Goal: Task Accomplishment & Management: Manage account settings

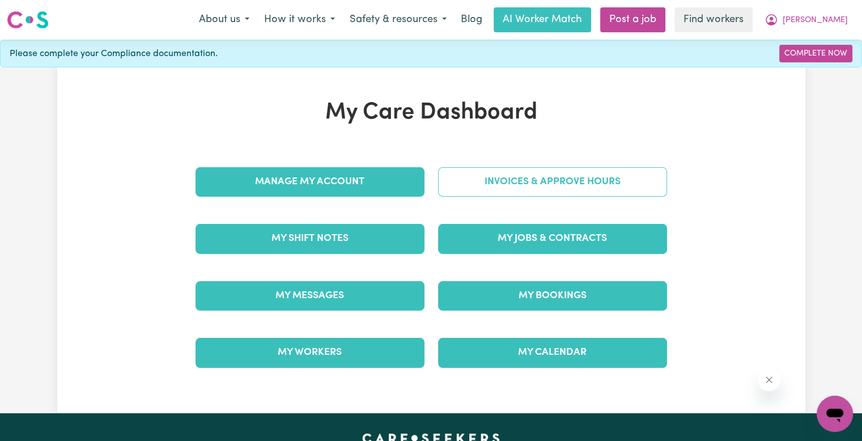
click at [555, 194] on link "Invoices & Approve Hours" at bounding box center [552, 181] width 229 height 29
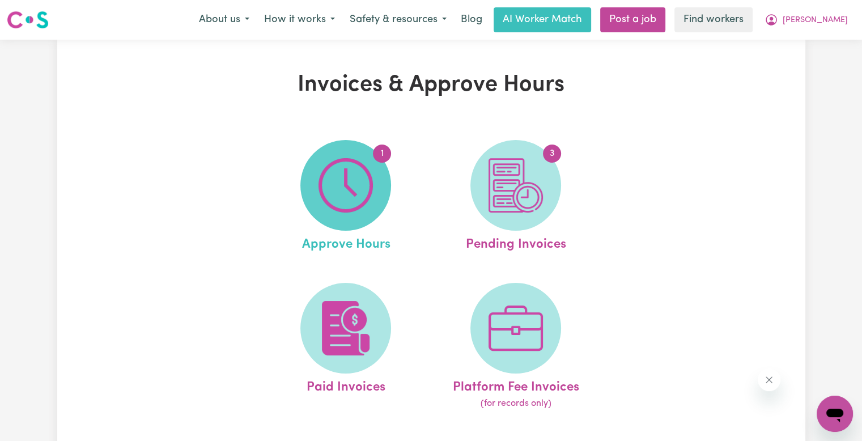
click at [366, 197] on img at bounding box center [345, 185] width 54 height 54
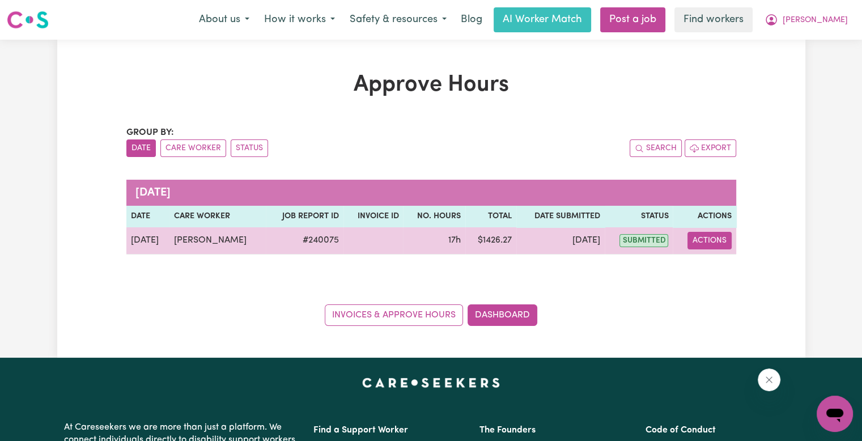
click at [701, 245] on button "Actions" at bounding box center [709, 241] width 44 height 18
click at [704, 267] on icon "View job report 240075" at bounding box center [703, 267] width 8 height 6
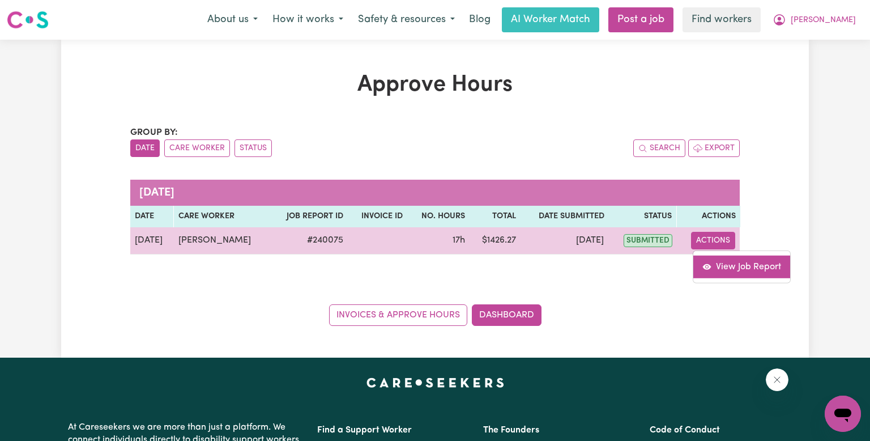
select select "pm"
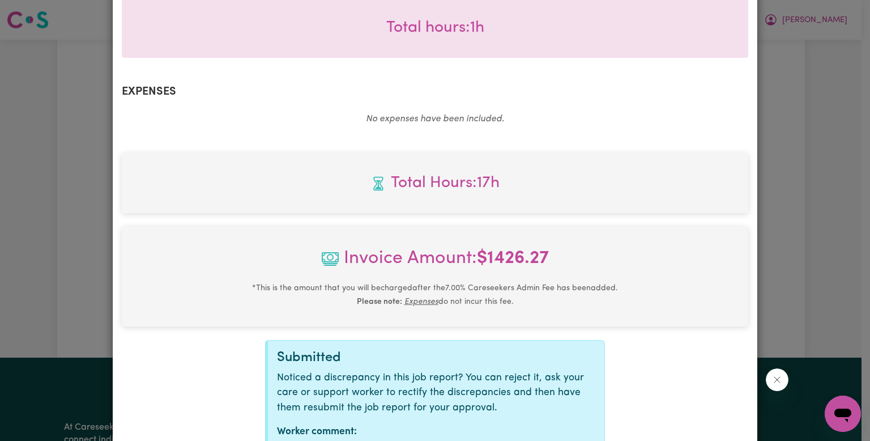
scroll to position [725, 0]
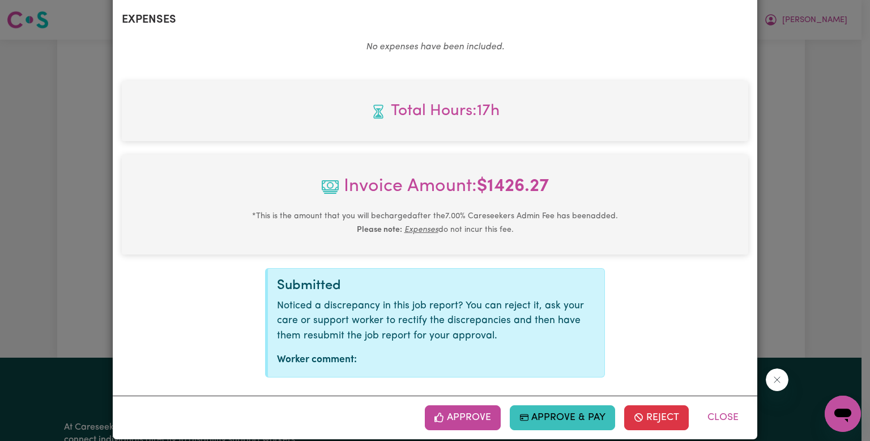
click at [467, 408] on button "Approve" at bounding box center [463, 417] width 76 height 25
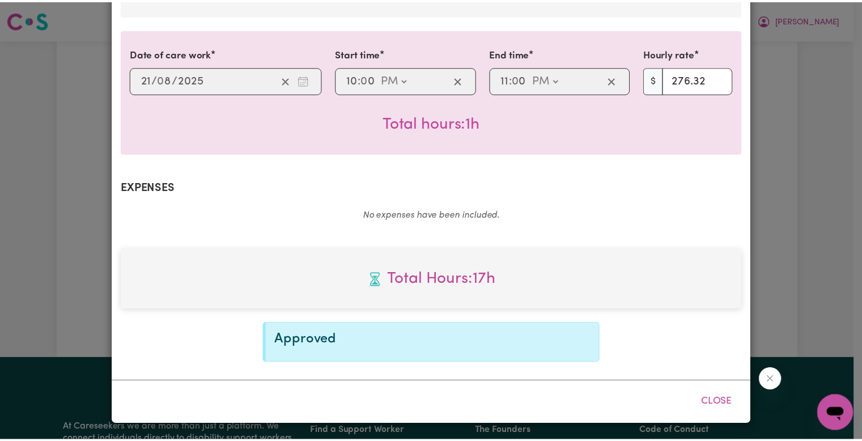
scroll to position [542, 0]
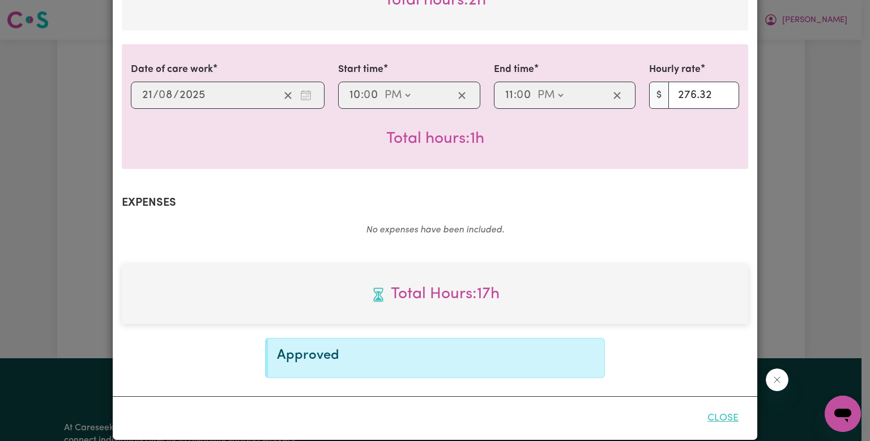
click at [701, 406] on button "Close" at bounding box center [723, 418] width 50 height 25
